Goal: Task Accomplishment & Management: Manage account settings

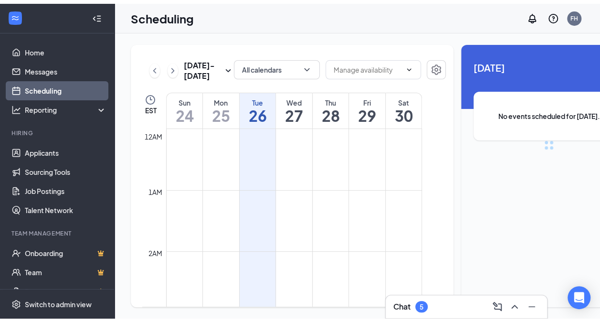
scroll to position [469, 0]
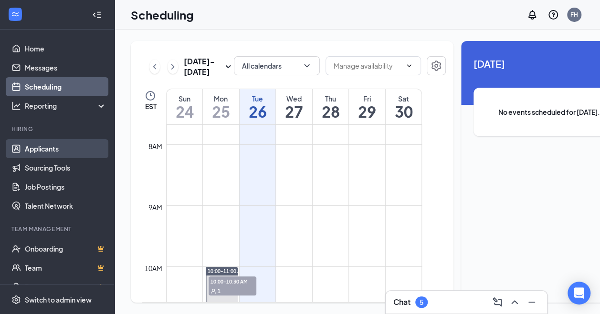
click at [46, 143] on link "Applicants" at bounding box center [66, 148] width 82 height 19
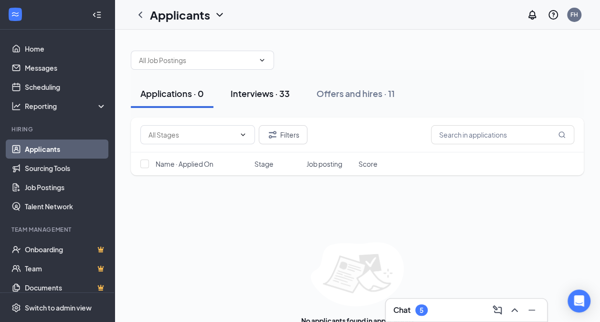
click at [282, 98] on div "Interviews · 33" at bounding box center [259, 93] width 59 height 12
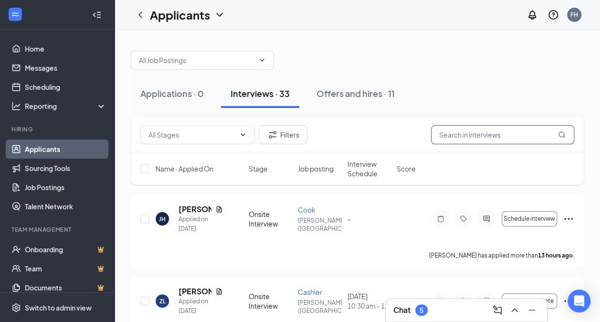
click at [471, 134] on input "text" at bounding box center [502, 134] width 143 height 19
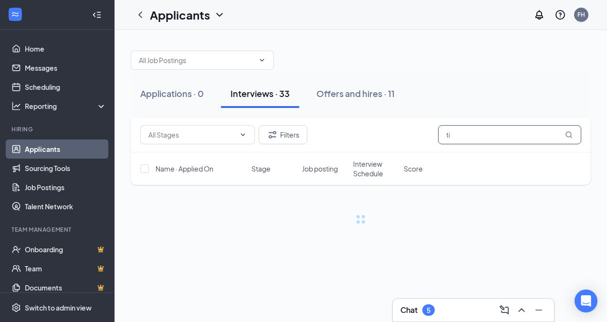
type input "t"
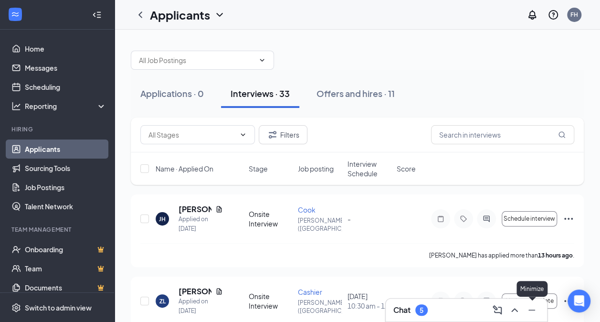
click at [533, 312] on icon "Minimize" at bounding box center [531, 309] width 11 height 11
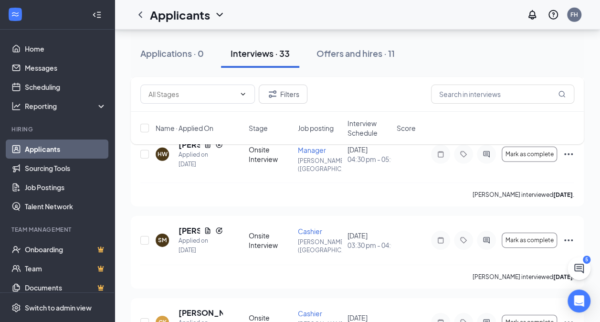
scroll to position [1393, 0]
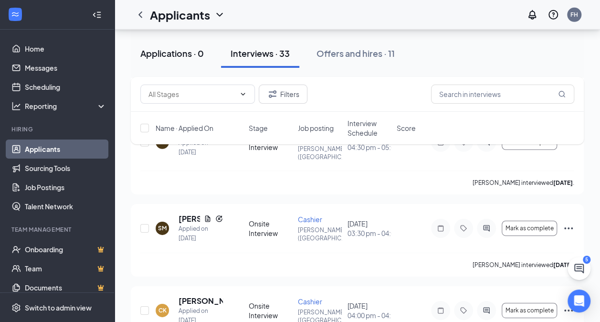
click at [158, 48] on div "Applications · 0" at bounding box center [171, 53] width 63 height 12
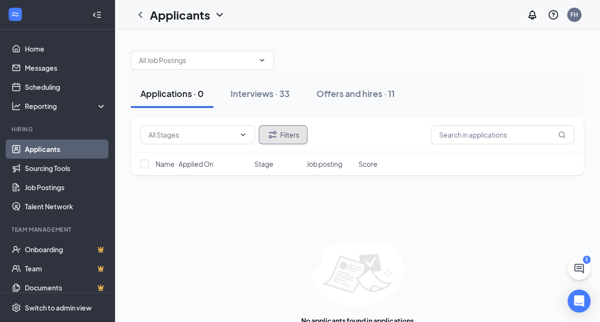
click at [287, 135] on button "Filters" at bounding box center [283, 134] width 49 height 19
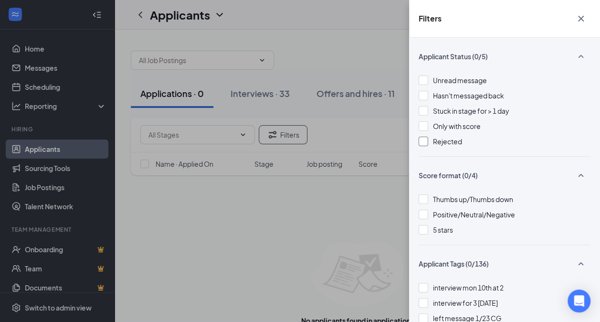
click at [426, 138] on div at bounding box center [423, 141] width 10 height 10
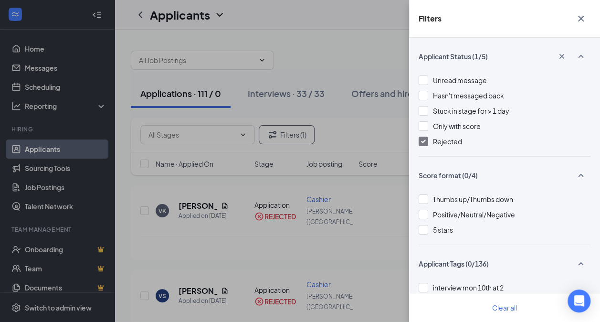
click at [584, 17] on icon "Cross" at bounding box center [580, 18] width 11 height 11
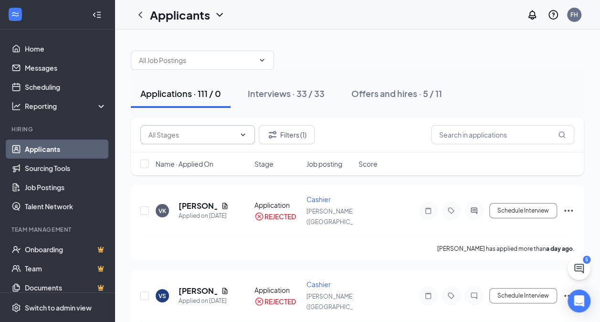
click at [247, 137] on span at bounding box center [197, 134] width 114 height 19
click at [244, 136] on icon "ChevronUp" at bounding box center [243, 135] width 8 height 8
click at [463, 137] on input "text" at bounding box center [502, 134] width 143 height 19
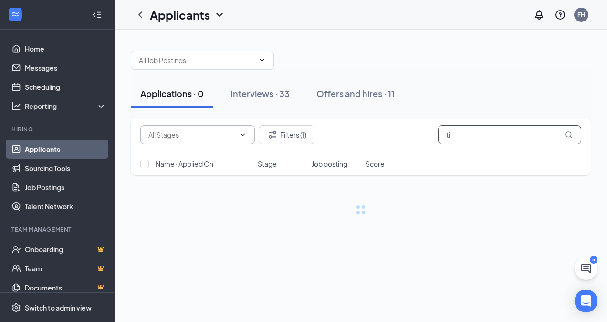
type input "t"
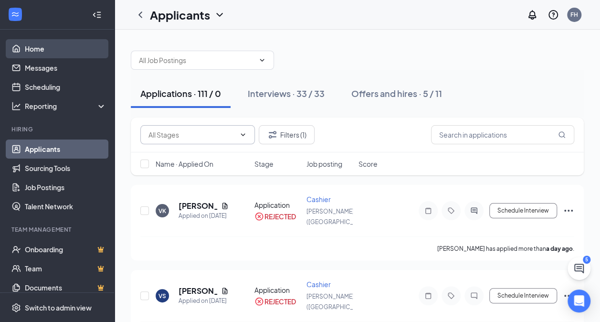
click at [36, 51] on link "Home" at bounding box center [66, 48] width 82 height 19
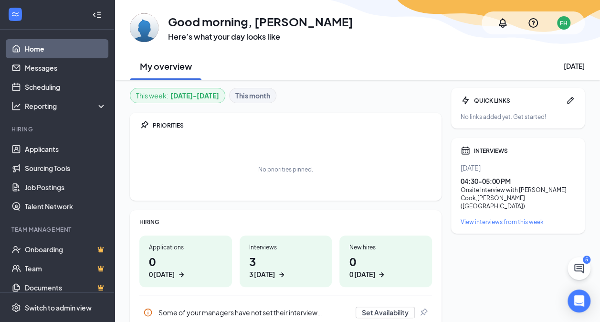
click at [311, 275] on div "3 [DATE]" at bounding box center [285, 274] width 73 height 10
click at [265, 279] on div "Interviews 3 3 [DATE]" at bounding box center [285, 261] width 93 height 52
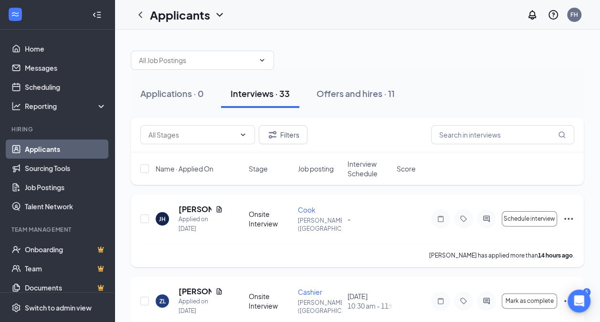
click at [310, 260] on div "Jessica Harper has applied more than 14 hours ago ." at bounding box center [357, 255] width 434 height 24
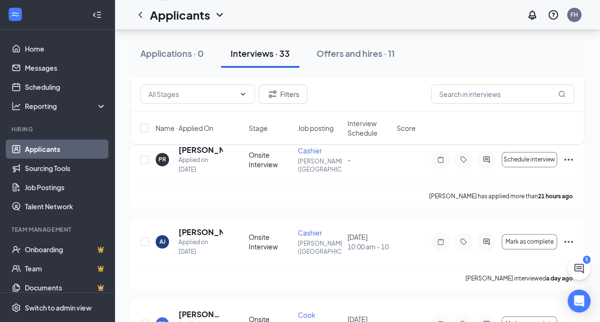
scroll to position [229, 0]
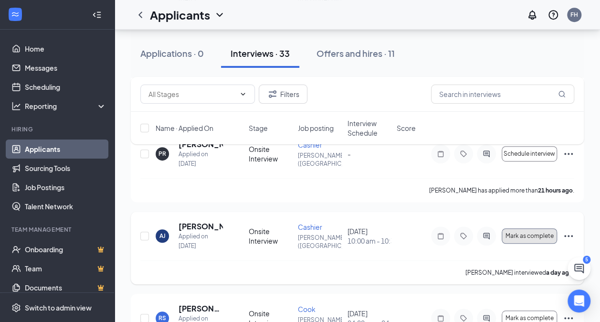
click at [525, 233] on span "Mark as complete" at bounding box center [529, 235] width 48 height 7
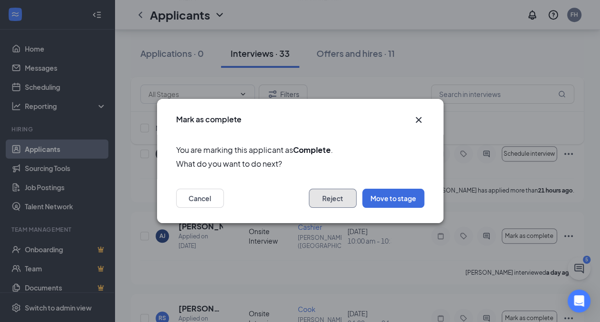
click at [332, 196] on button "Reject" at bounding box center [333, 197] width 48 height 19
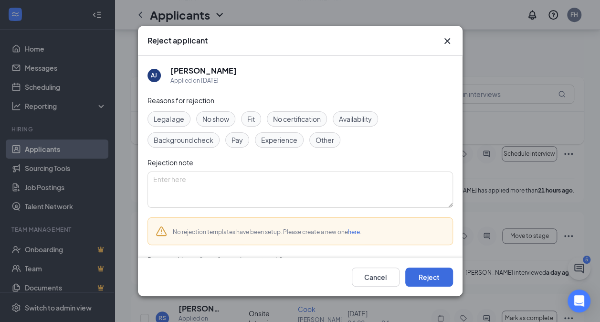
click at [358, 116] on span "Availability" at bounding box center [355, 119] width 33 height 10
click at [355, 112] on div "Availability" at bounding box center [354, 118] width 45 height 15
click at [354, 121] on span "Availability" at bounding box center [355, 119] width 33 height 10
click at [252, 181] on textarea at bounding box center [299, 189] width 305 height 36
type textarea "SHe"
